Goal: Check status: Check status

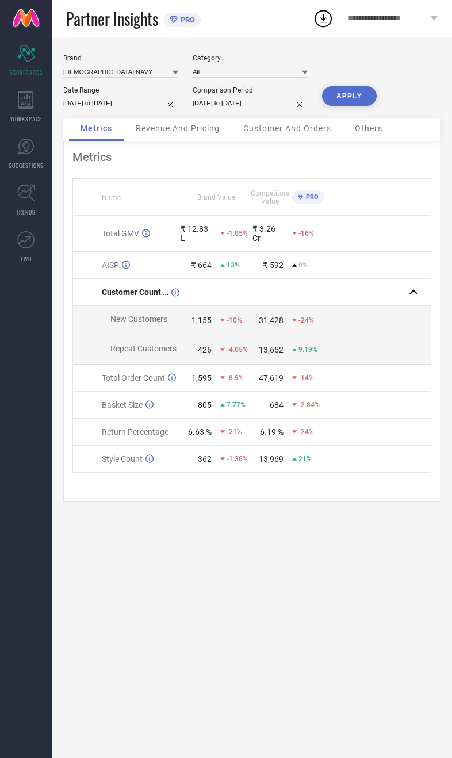
select select "7"
select select "2025"
select select "8"
select select "2025"
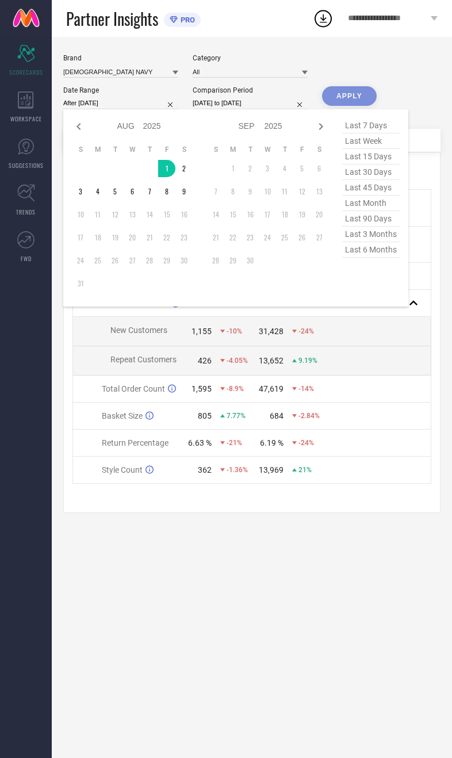
type input "[DATE] to [DATE]"
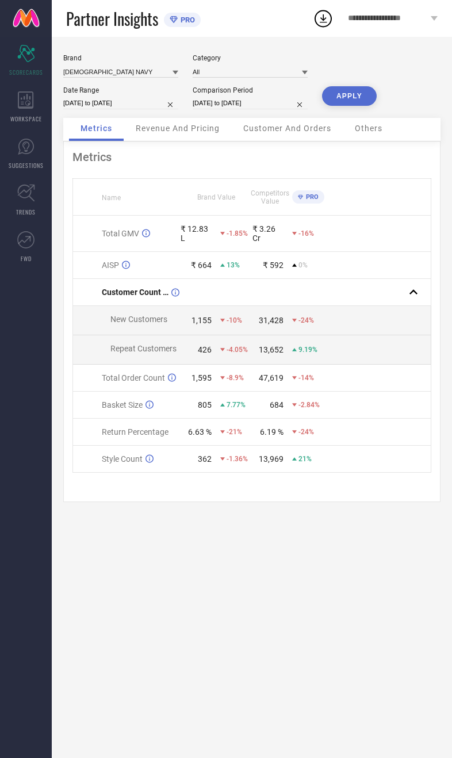
select select "7"
select select "2024"
select select "8"
select select "2024"
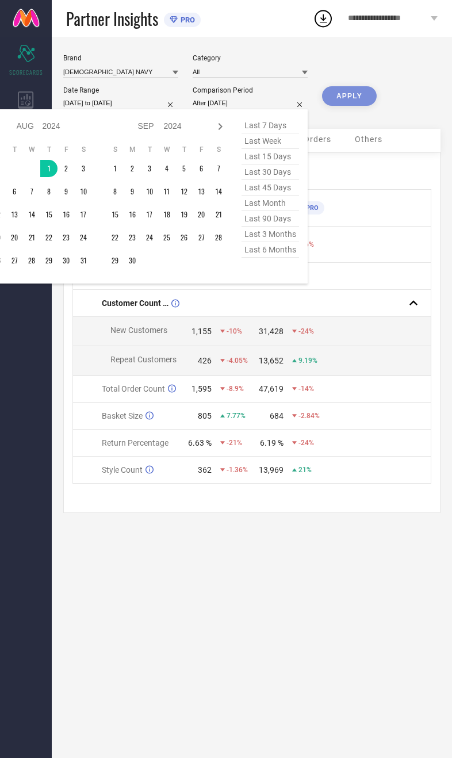
type input "[DATE] to [DATE]"
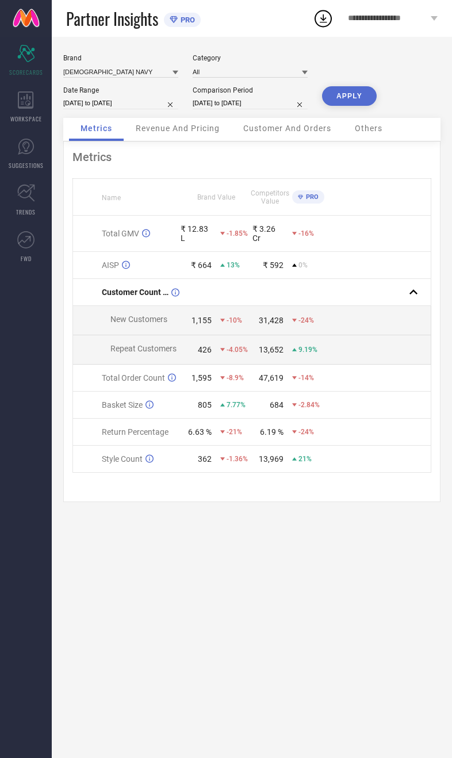
click at [354, 106] on button "APPLY" at bounding box center [349, 96] width 55 height 20
click at [89, 75] on input at bounding box center [120, 72] width 115 height 12
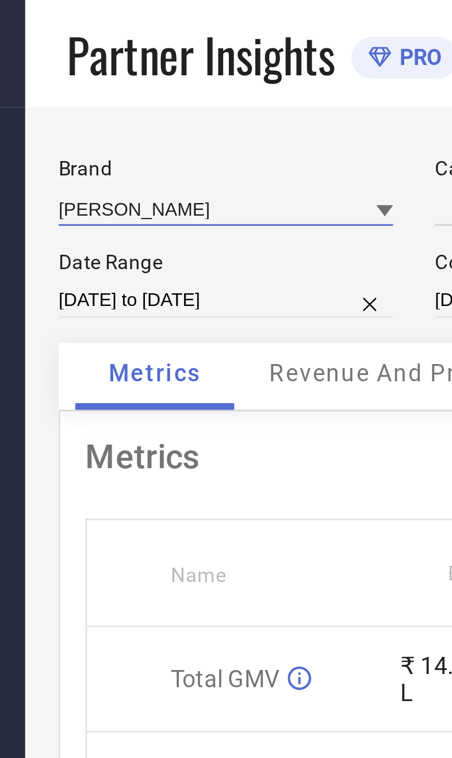
type input "All"
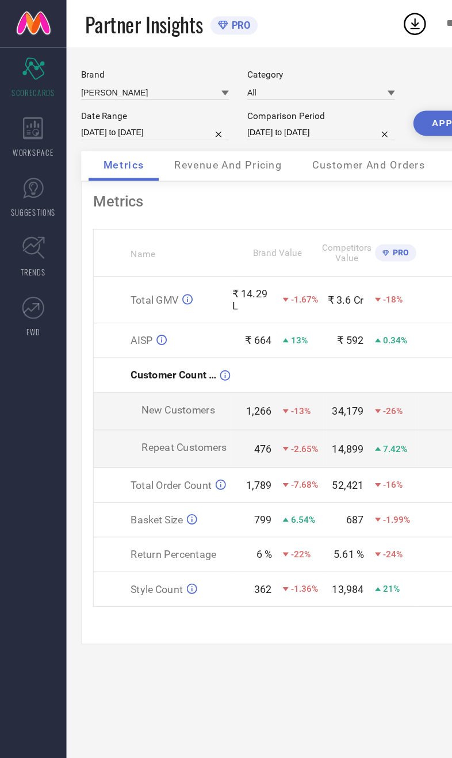
click at [333, 106] on button "APPLY" at bounding box center [349, 96] width 55 height 20
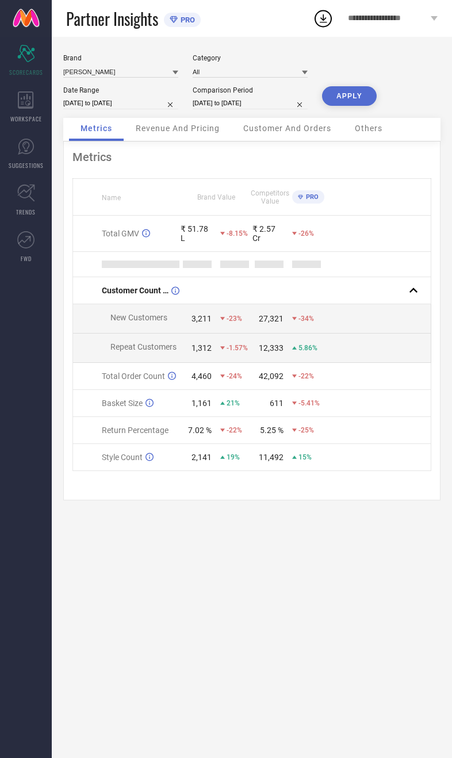
select select "7"
select select "2025"
select select "8"
select select "2025"
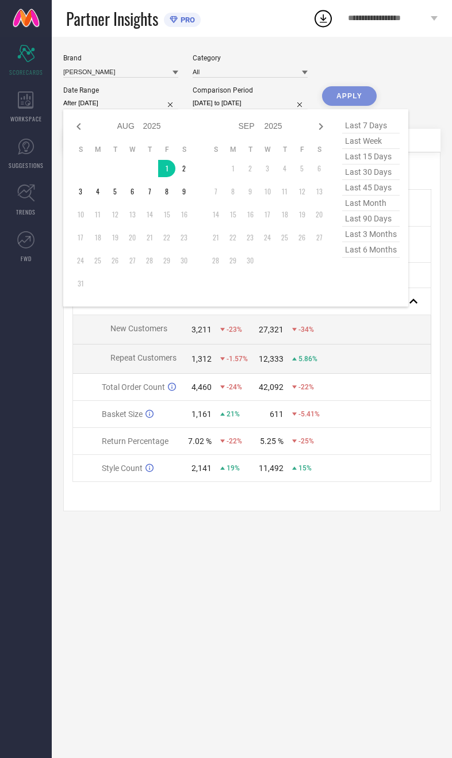
type input "[DATE] to [DATE]"
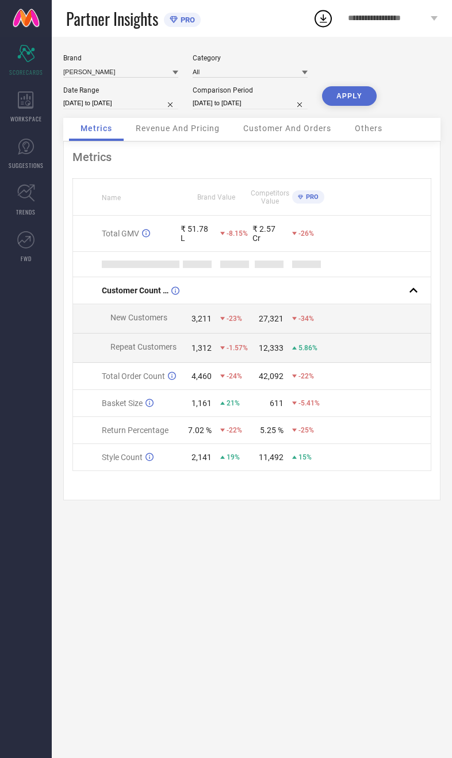
select select "7"
select select "2024"
select select "8"
select select "2024"
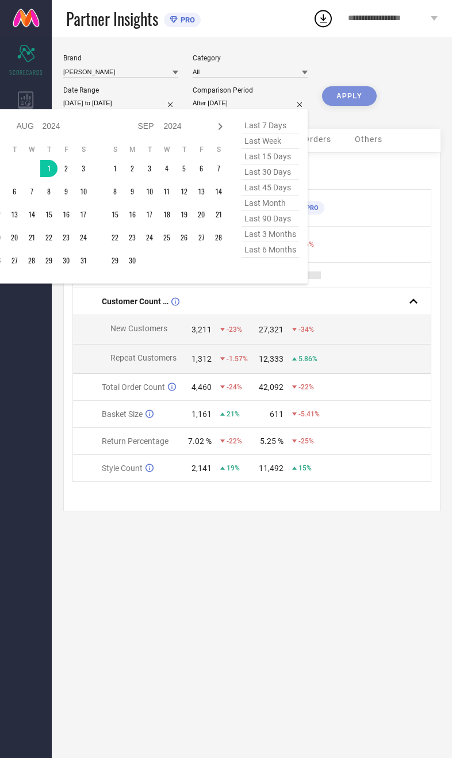
type input "[DATE] to [DATE]"
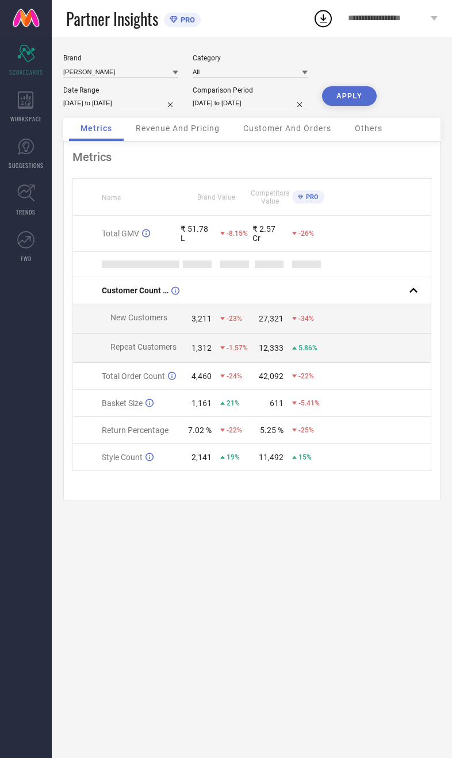
click at [341, 102] on button "APPLY" at bounding box center [349, 96] width 55 height 20
select select "7"
select select "2025"
select select "8"
select select "2025"
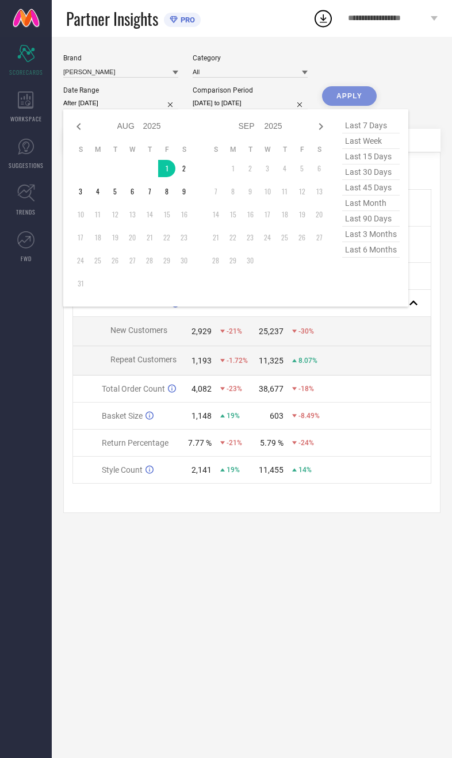
type input "[DATE] to [DATE]"
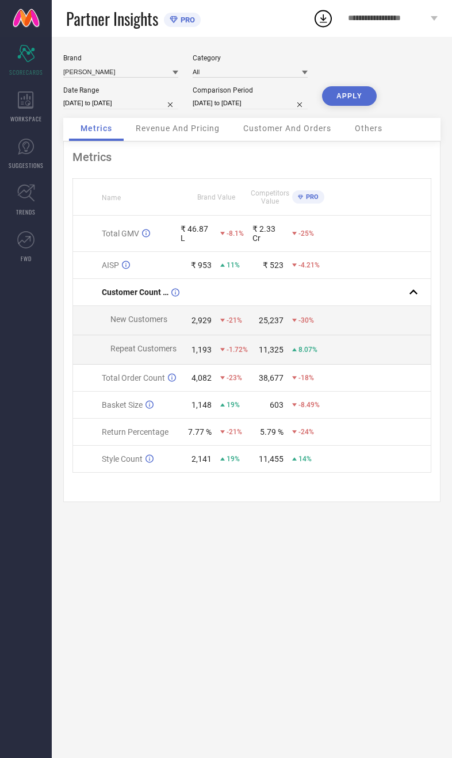
select select "7"
select select "2024"
select select "8"
select select "2024"
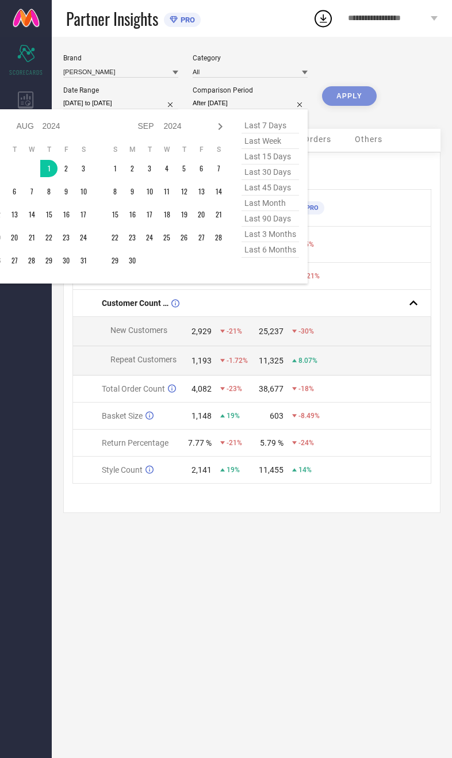
type input "[DATE] to [DATE]"
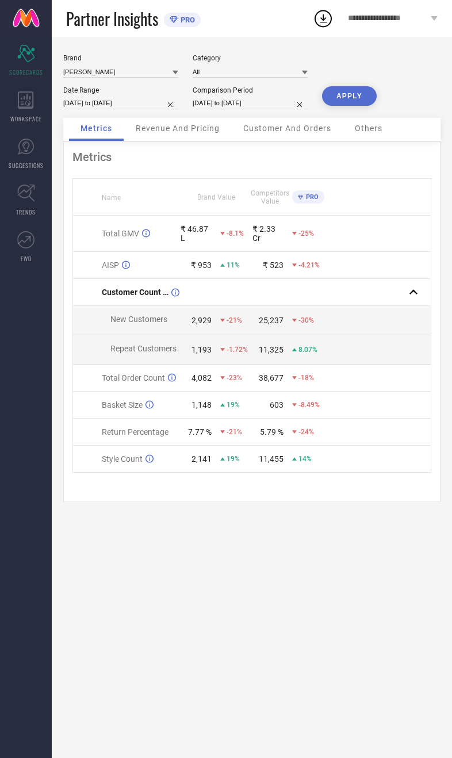
click at [154, 130] on span "Revenue And Pricing" at bounding box center [178, 128] width 84 height 9
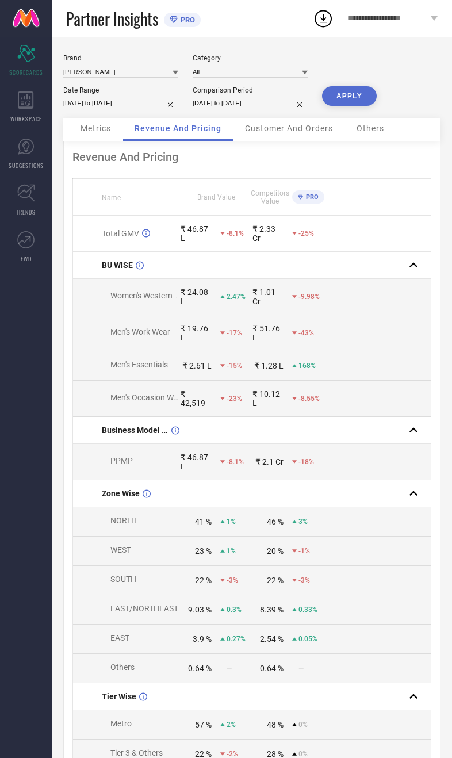
click at [348, 97] on button "APPLY" at bounding box center [349, 96] width 55 height 20
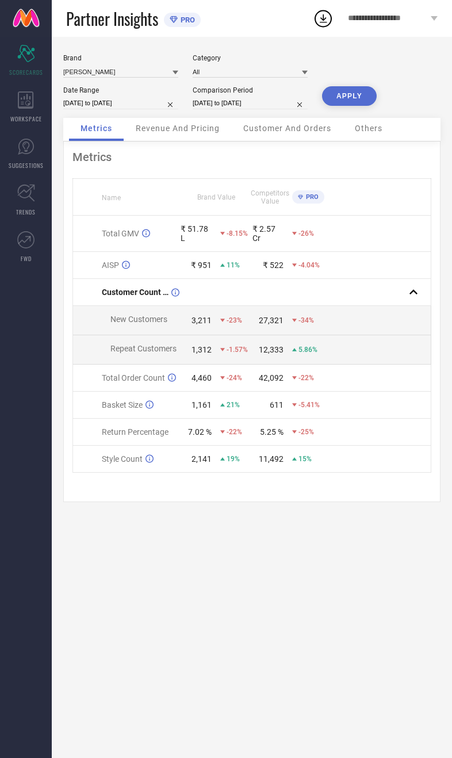
click at [164, 141] on div "Revenue And Pricing" at bounding box center [177, 129] width 107 height 23
